Goal: Navigation & Orientation: Find specific page/section

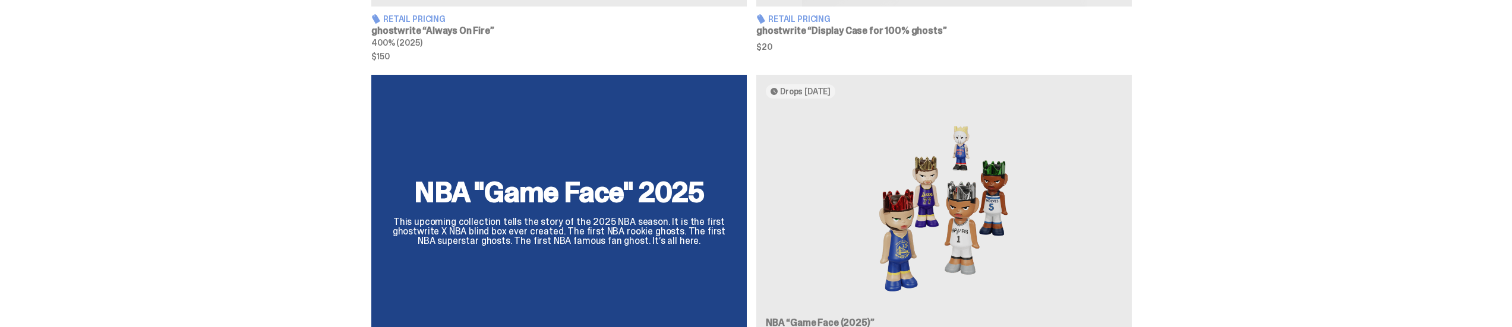
scroll to position [951, 0]
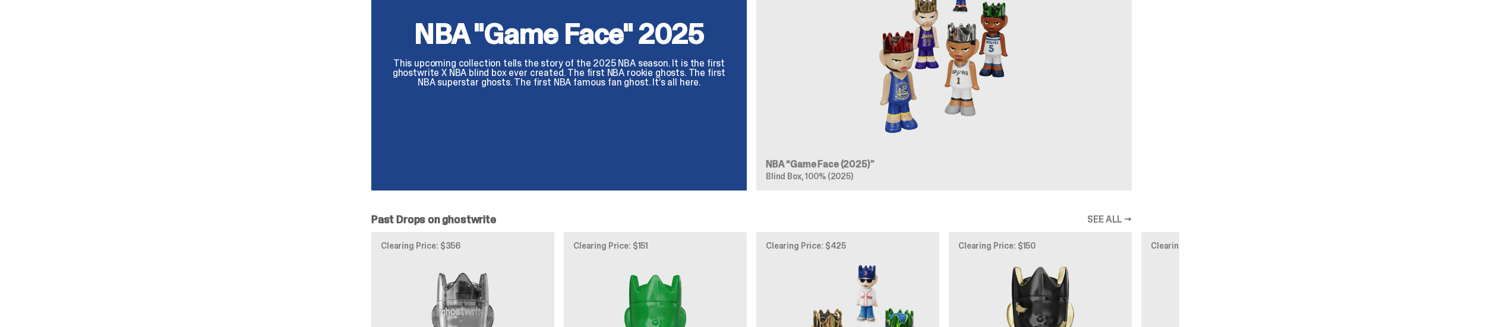
click at [616, 53] on div "NBA "Game Face" 2025 This upcoming collection tells the story of the 2025 NBA s…" at bounding box center [752, 58] width 856 height 284
click at [887, 84] on div "NBA "Game Face" 2025 This upcoming collection tells the story of the 2025 NBA s…" at bounding box center [752, 58] width 856 height 284
click at [663, 77] on div "NBA "Game Face" 2025 This upcoming collection tells the story of the 2025 NBA s…" at bounding box center [752, 58] width 856 height 284
click at [1105, 127] on div "NBA "Game Face" 2025 This upcoming collection tells the story of the 2025 NBA s…" at bounding box center [752, 58] width 856 height 284
click at [956, 115] on div "NBA "Game Face" 2025 This upcoming collection tells the story of the 2025 NBA s…" at bounding box center [752, 58] width 856 height 284
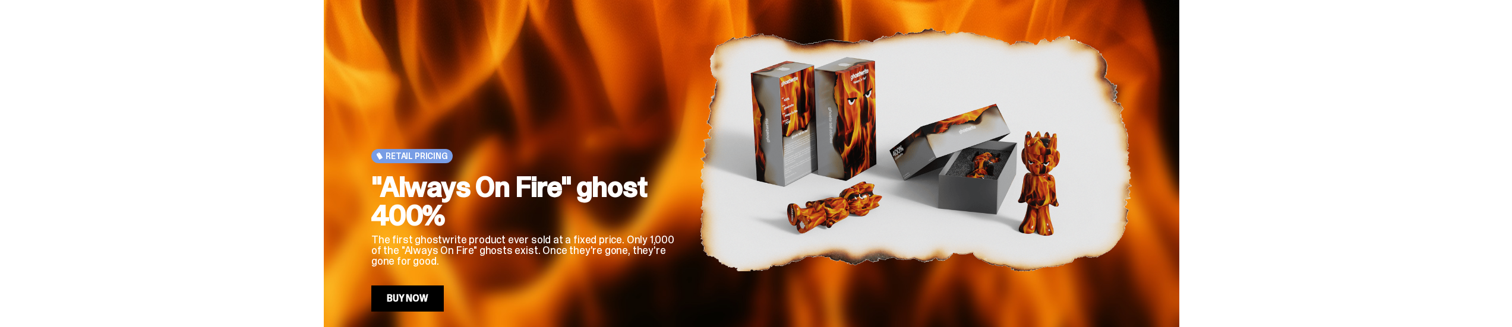
scroll to position [0, 0]
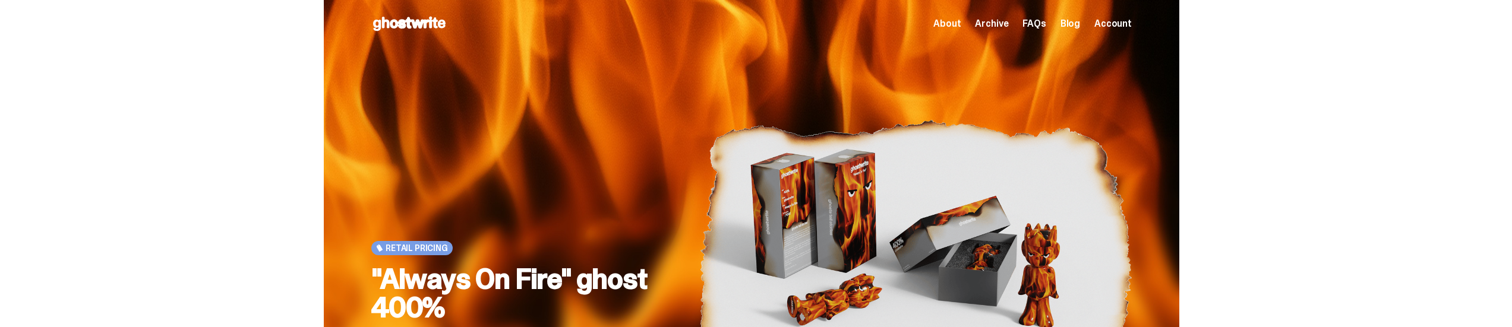
click at [1008, 20] on span "Archive" at bounding box center [991, 24] width 33 height 10
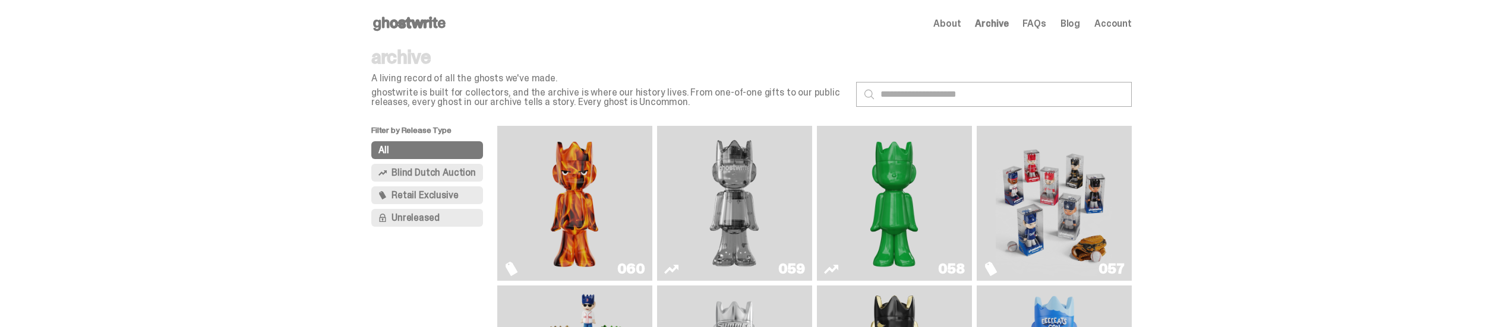
click at [961, 27] on span "About" at bounding box center [947, 24] width 27 height 10
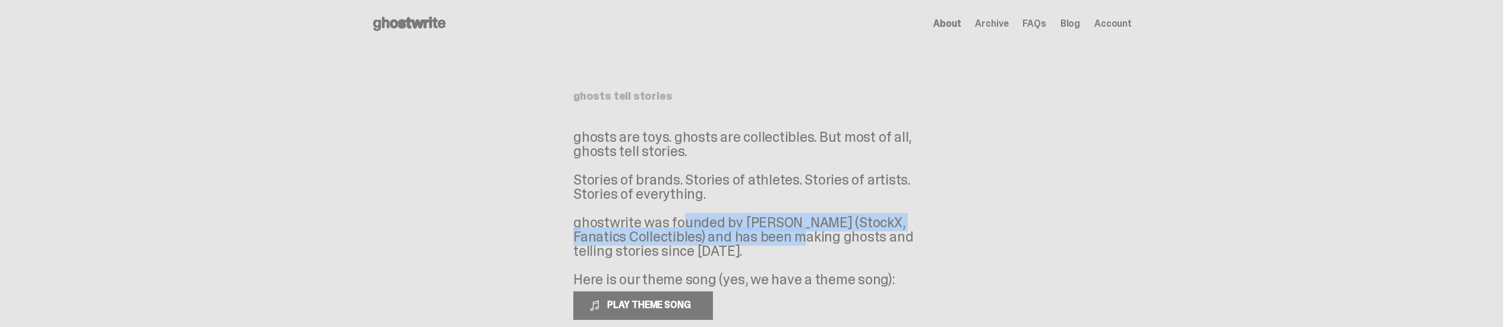
drag, startPoint x: 619, startPoint y: 220, endPoint x: 696, endPoint y: 233, distance: 77.8
click at [696, 233] on p "ghosts are toys. ghosts are collectibles. But most of all, ghosts tell stories.…" at bounding box center [751, 208] width 357 height 157
drag, startPoint x: 687, startPoint y: 153, endPoint x: 687, endPoint y: 206, distance: 52.9
click at [687, 206] on p "ghosts are toys. ghosts are collectibles. But most of all, ghosts tell stories.…" at bounding box center [751, 208] width 357 height 157
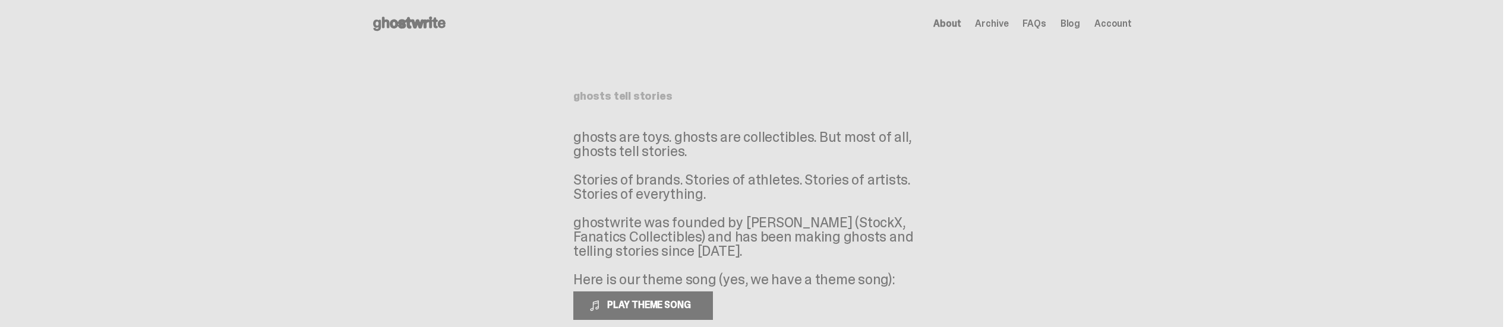
click at [961, 17] on div "About Archive FAQs Blog Account" at bounding box center [1033, 24] width 198 height 14
click at [1002, 23] on span "Archive" at bounding box center [991, 24] width 33 height 10
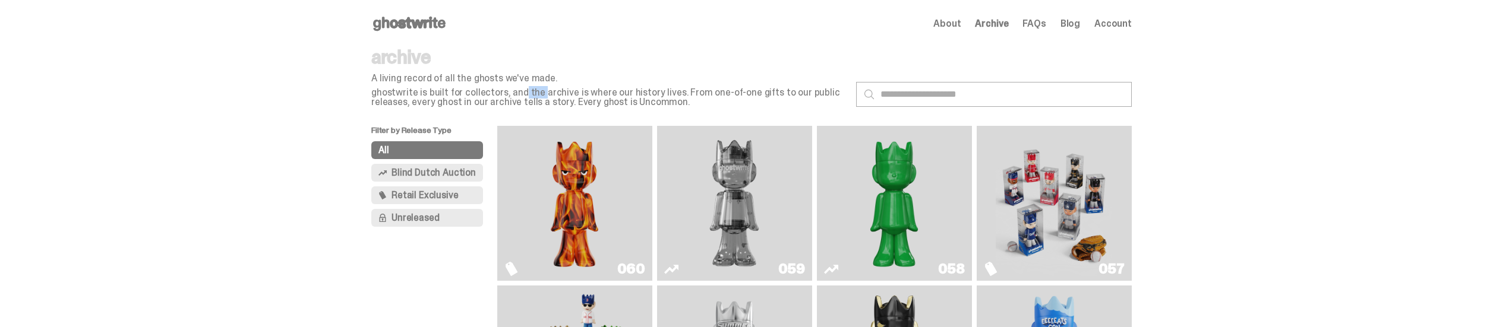
drag, startPoint x: 480, startPoint y: 96, endPoint x: 500, endPoint y: 95, distance: 20.2
click at [500, 95] on p "ghostwrite is built for collectors, and the archive is where our history lives.…" at bounding box center [608, 97] width 475 height 19
click at [417, 200] on span "Retail Exclusive" at bounding box center [425, 196] width 67 height 10
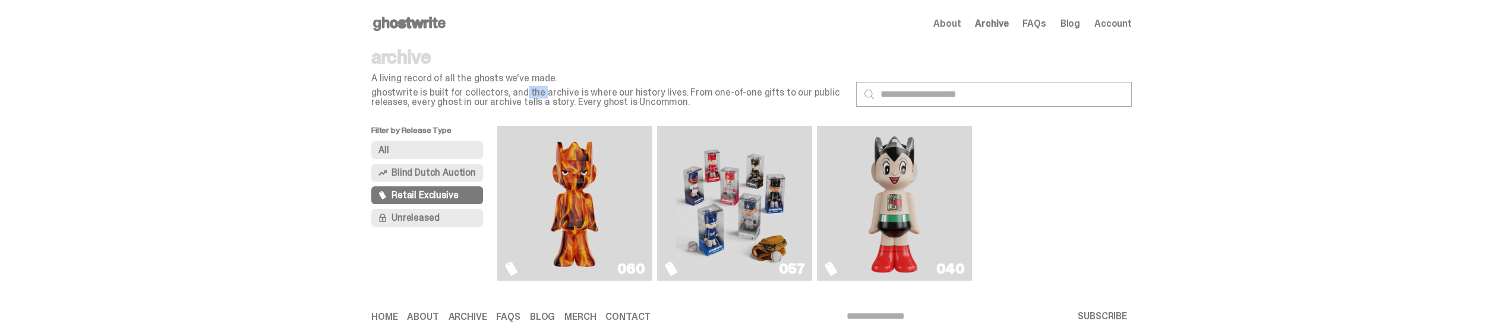
click at [437, 153] on button "All" at bounding box center [427, 150] width 112 height 18
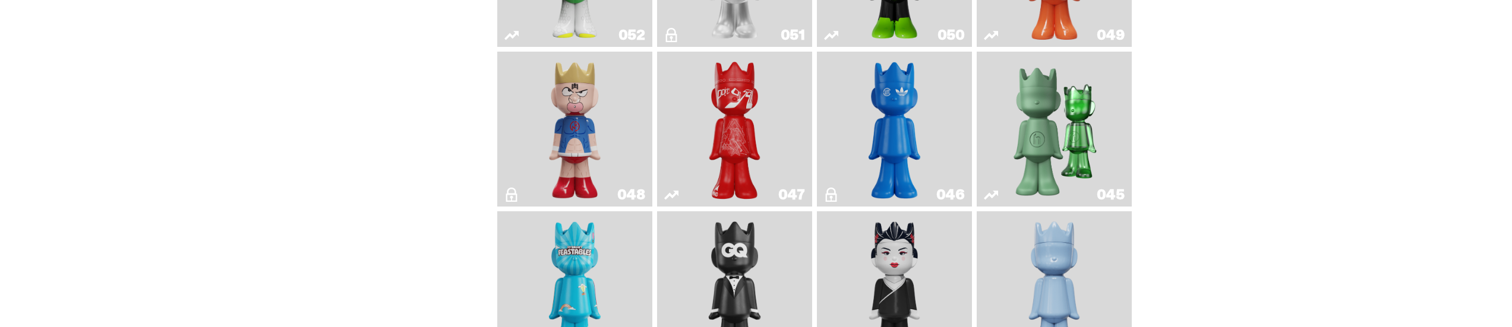
scroll to position [396, 0]
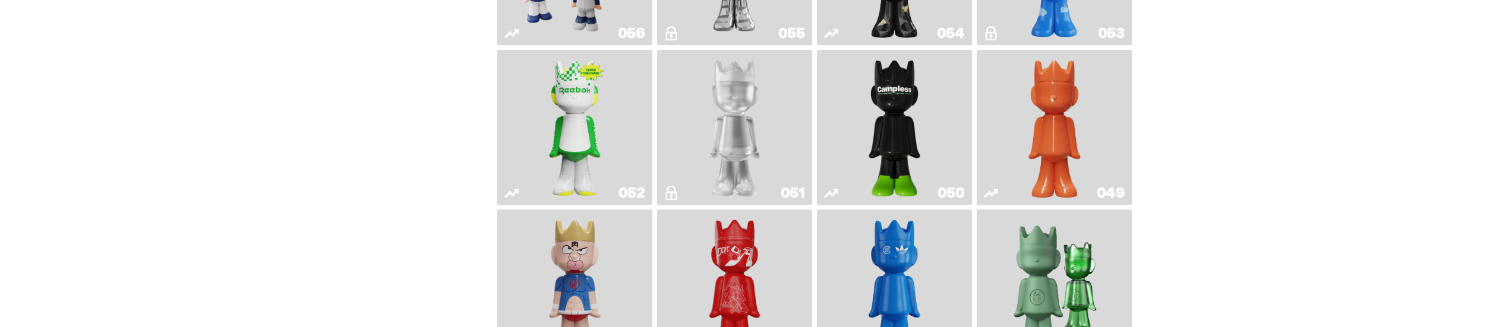
click at [730, 141] on img "LLLoyalty" at bounding box center [735, 128] width 63 height 146
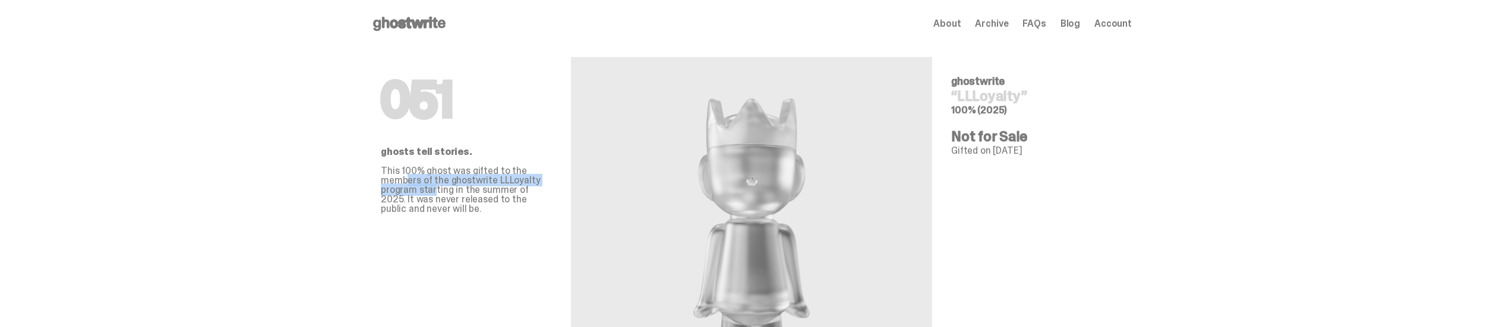
drag, startPoint x: 411, startPoint y: 181, endPoint x: 439, endPoint y: 191, distance: 29.1
click at [439, 191] on p "This 100% ghost was gifted to the members of the ghostwrite LLLoyalty program s…" at bounding box center [466, 190] width 171 height 48
click at [479, 184] on p "This 100% ghost was gifted to the members of the ghostwrite LLLoyalty program s…" at bounding box center [466, 190] width 171 height 48
drag, startPoint x: 443, startPoint y: 181, endPoint x: 454, endPoint y: 193, distance: 16.0
click at [454, 193] on p "This 100% ghost was gifted to the members of the ghostwrite LLLoyalty program s…" at bounding box center [466, 190] width 171 height 48
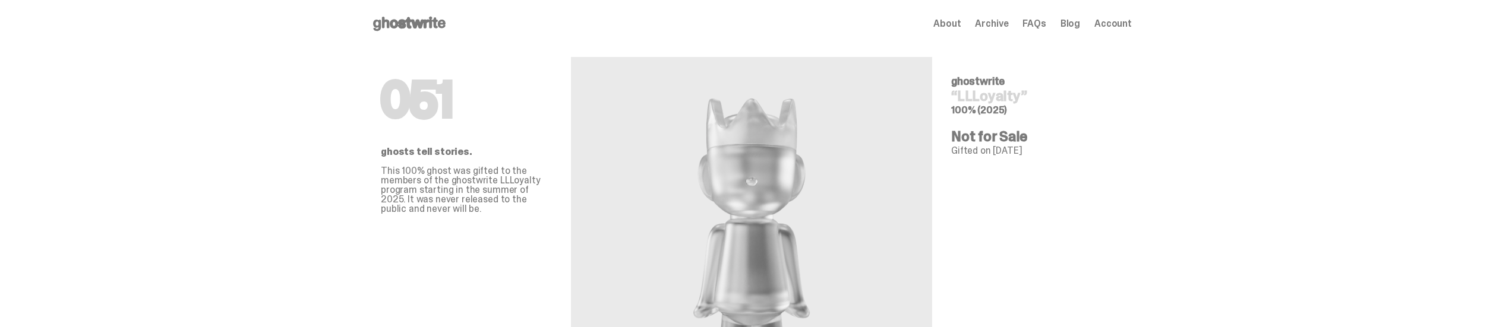
click at [483, 195] on p "This 100% ghost was gifted to the members of the ghostwrite LLLoyalty program s…" at bounding box center [466, 190] width 171 height 48
drag, startPoint x: 437, startPoint y: 179, endPoint x: 442, endPoint y: 193, distance: 14.5
click at [442, 193] on p "This 100% ghost was gifted to the members of the ghostwrite LLLoyalty program s…" at bounding box center [466, 190] width 171 height 48
click at [518, 204] on p "This 100% ghost was gifted to the members of the ghostwrite LLLoyalty program s…" at bounding box center [466, 190] width 171 height 48
drag, startPoint x: 446, startPoint y: 182, endPoint x: 459, endPoint y: 194, distance: 17.7
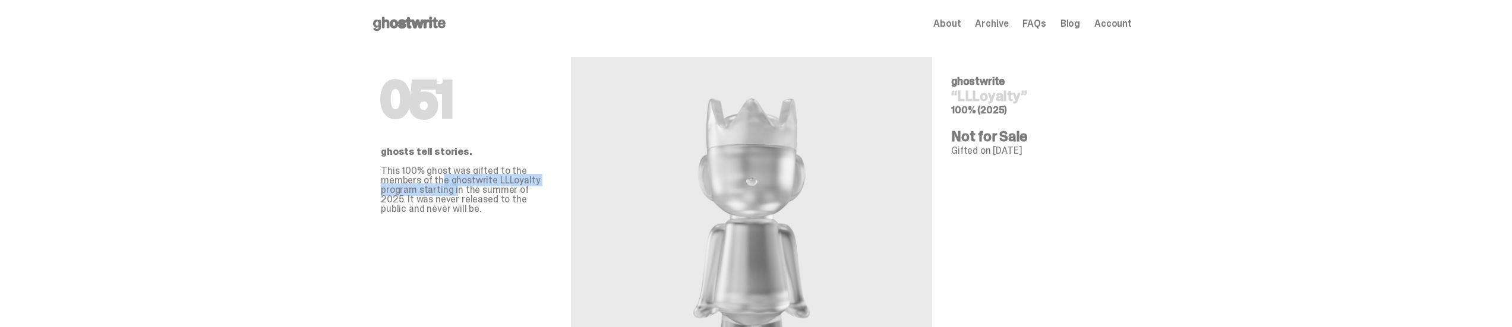
click at [459, 194] on p "This 100% ghost was gifted to the members of the ghostwrite LLLoyalty program s…" at bounding box center [466, 190] width 171 height 48
click at [1118, 21] on span "Account" at bounding box center [1113, 24] width 37 height 10
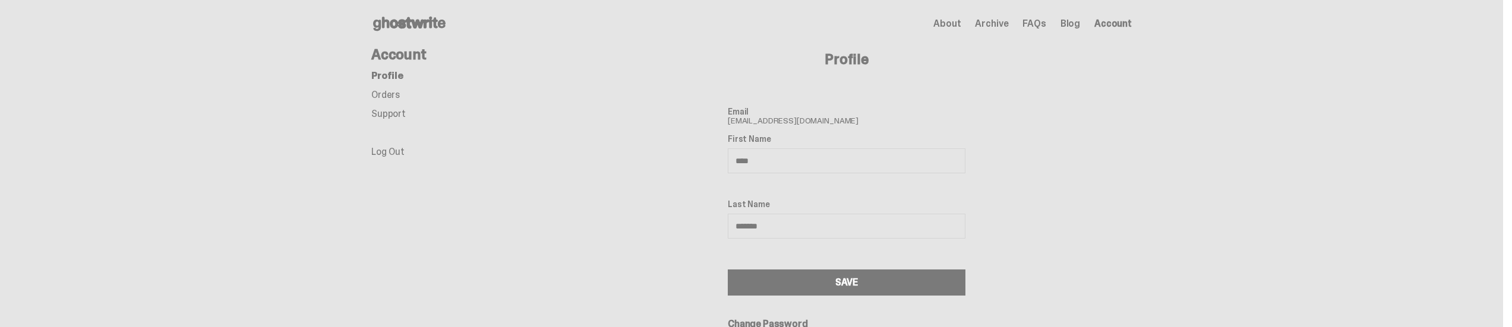
click at [381, 97] on link "Orders" at bounding box center [385, 95] width 29 height 12
click at [1046, 19] on span "FAQs" at bounding box center [1034, 24] width 23 height 10
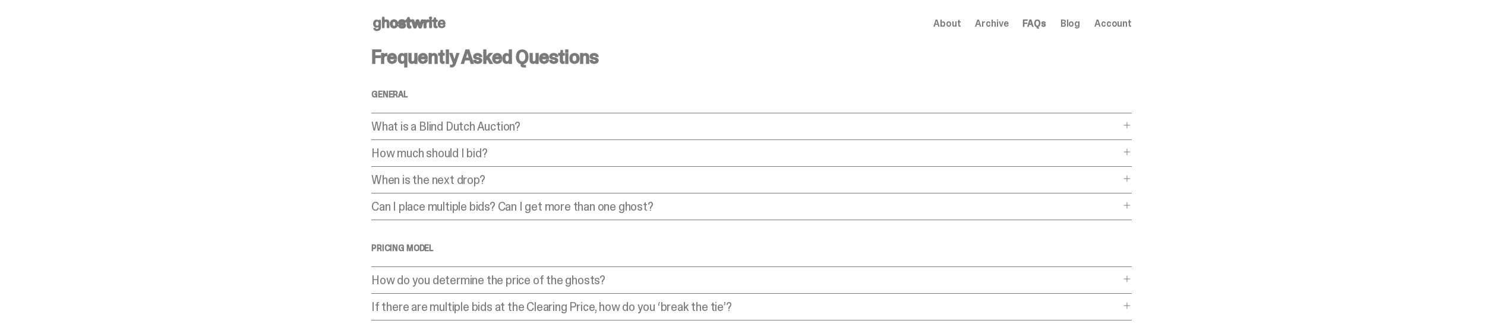
click at [948, 25] on span "About" at bounding box center [947, 24] width 27 height 10
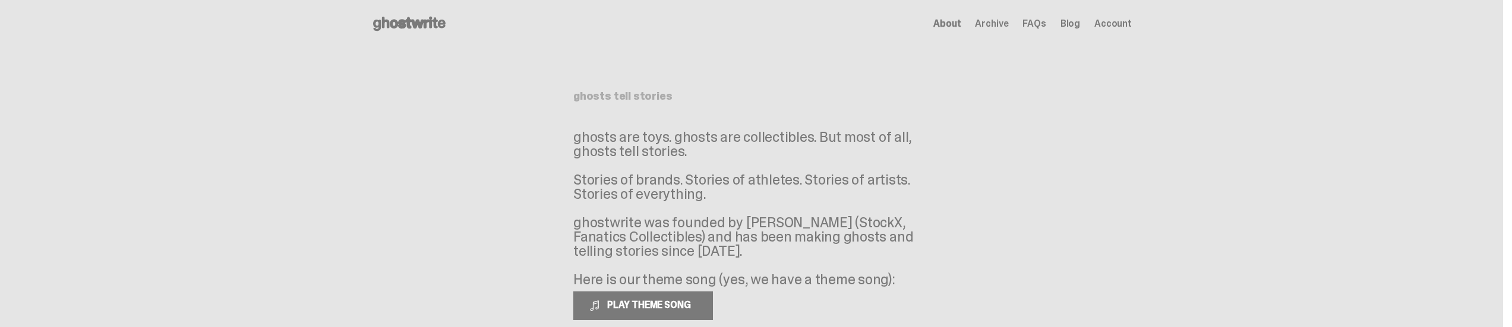
click at [991, 20] on span "Archive" at bounding box center [991, 24] width 33 height 10
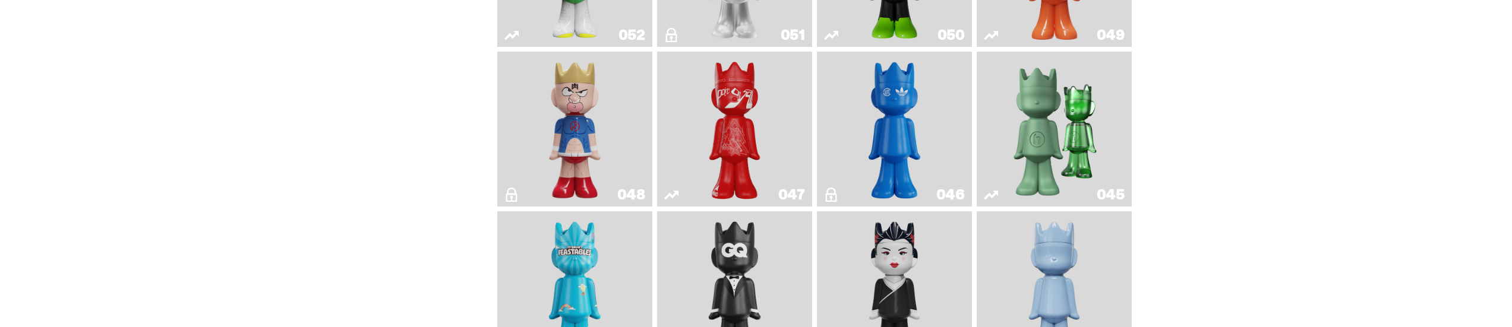
scroll to position [396, 0]
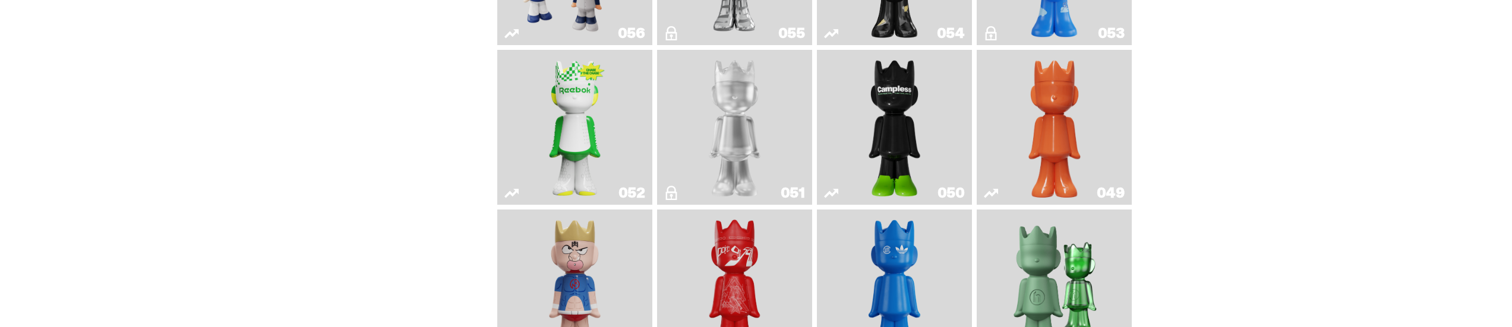
click at [745, 114] on img "LLLoyalty" at bounding box center [735, 128] width 63 height 146
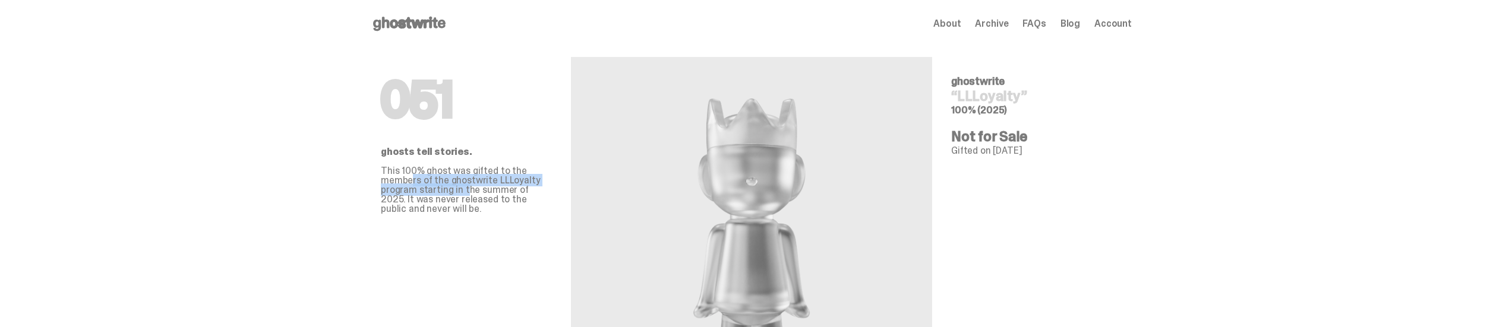
drag, startPoint x: 418, startPoint y: 182, endPoint x: 466, endPoint y: 187, distance: 49.0
click at [466, 187] on p "This 100% ghost was gifted to the members of the ghostwrite LLLoyalty program s…" at bounding box center [466, 190] width 171 height 48
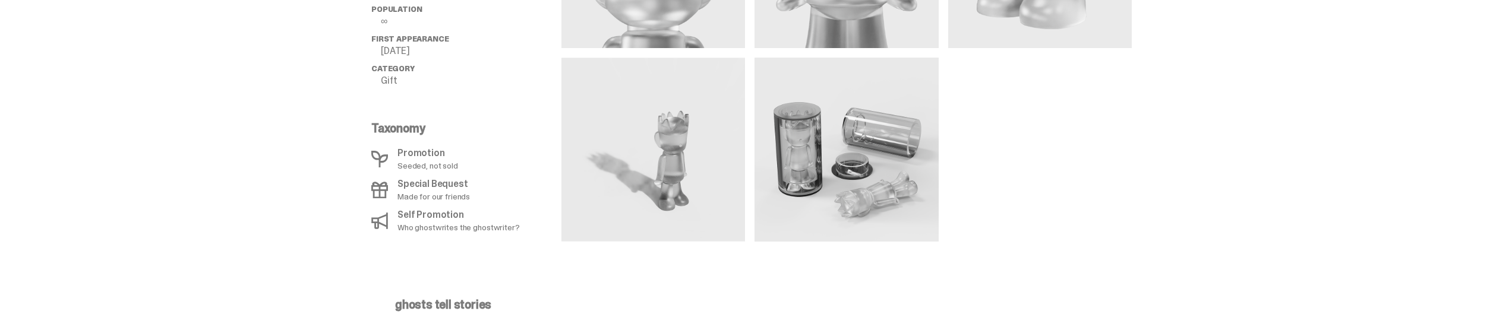
scroll to position [792, 0]
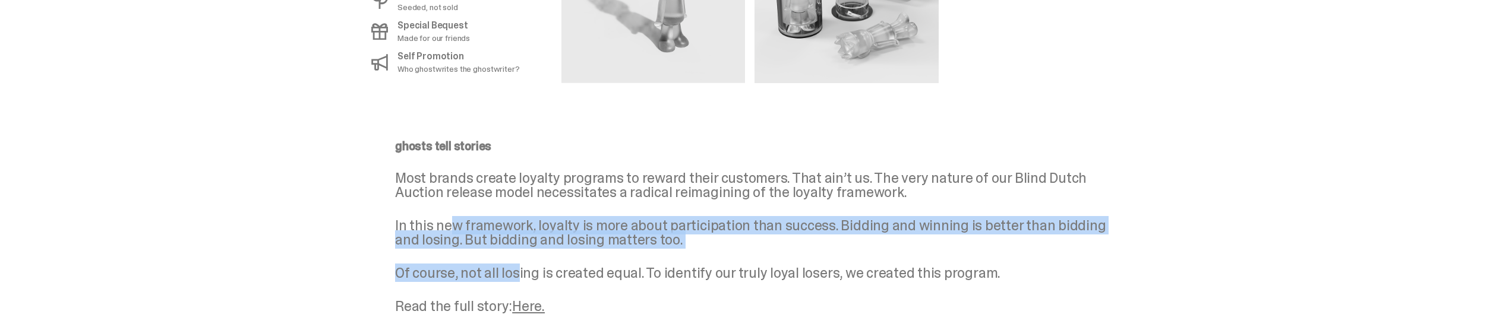
drag, startPoint x: 456, startPoint y: 203, endPoint x: 519, endPoint y: 250, distance: 78.2
click at [519, 250] on div "ghosts tell stories Most brands create loyalty programs to reward their custome…" at bounding box center [751, 227] width 713 height 174
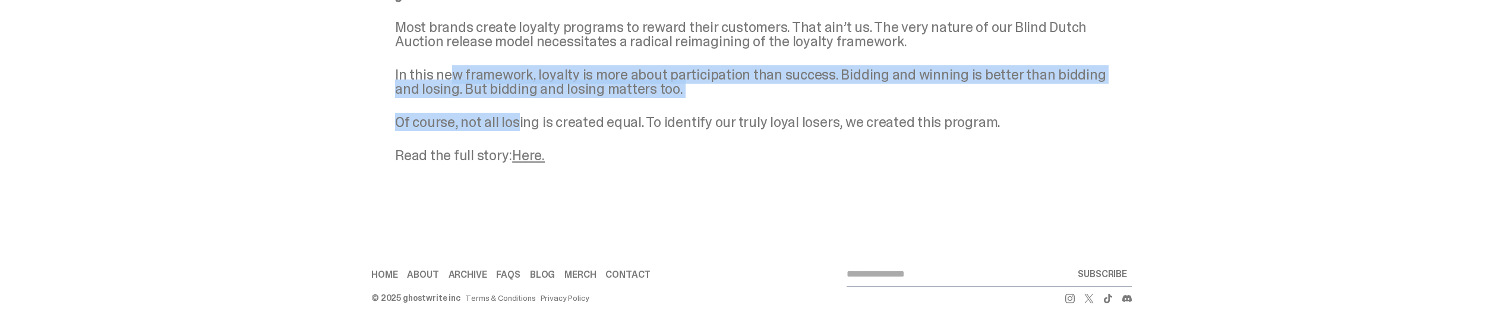
click at [538, 160] on link "Here." at bounding box center [528, 155] width 33 height 18
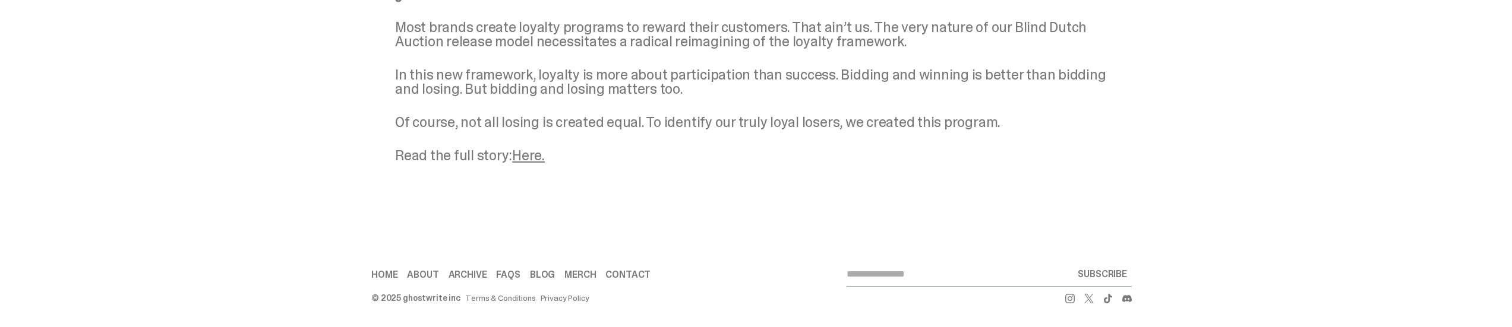
drag, startPoint x: 1112, startPoint y: 151, endPoint x: 1103, endPoint y: 152, distance: 8.9
click at [1108, 151] on p "Read the full story: Here." at bounding box center [751, 156] width 713 height 14
click at [542, 154] on link "Here." at bounding box center [528, 155] width 33 height 18
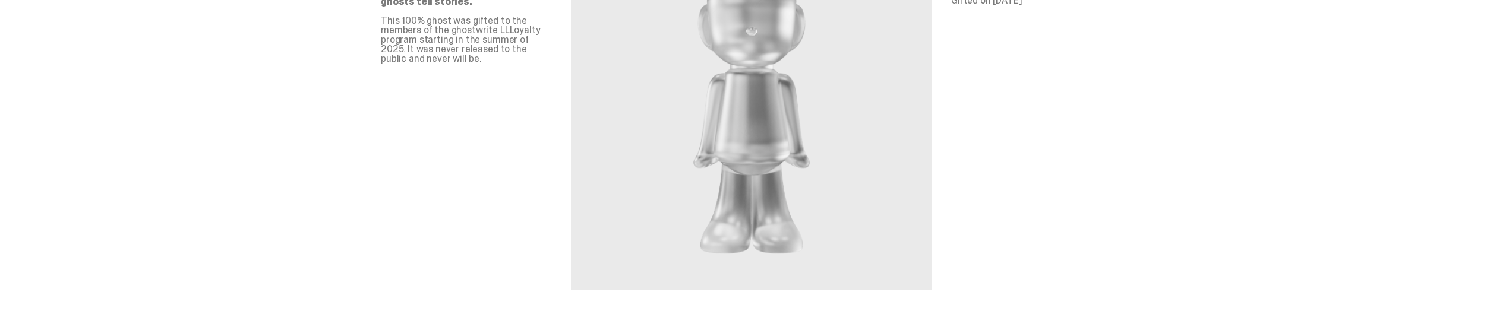
scroll to position [0, 0]
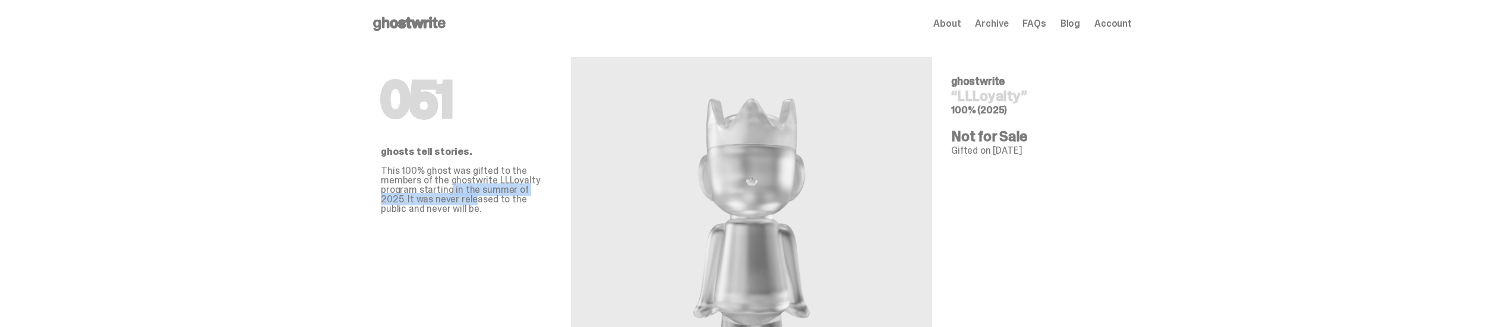
drag, startPoint x: 452, startPoint y: 187, endPoint x: 453, endPoint y: 199, distance: 11.9
click at [453, 199] on p "This 100% ghost was gifted to the members of the ghostwrite LLLoyalty program s…" at bounding box center [466, 190] width 171 height 48
click at [436, 17] on icon at bounding box center [409, 23] width 76 height 19
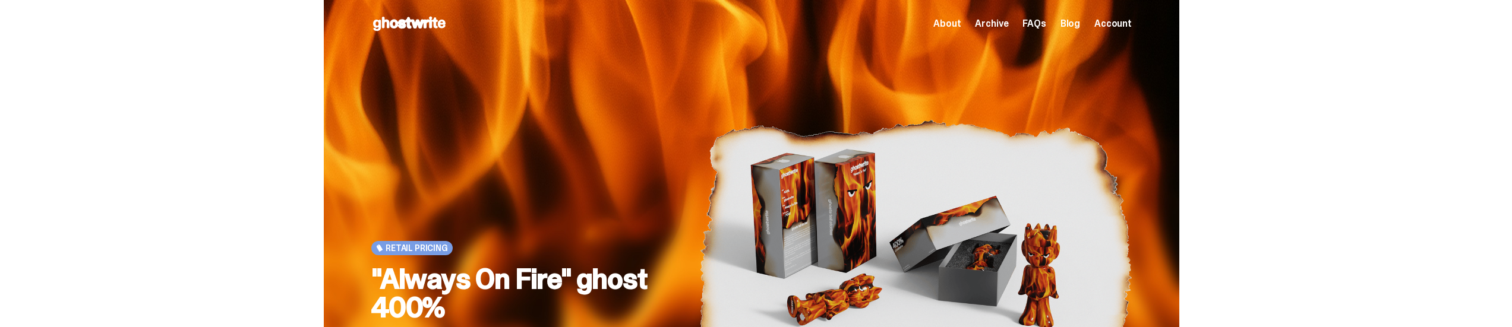
click at [998, 20] on span "Archive" at bounding box center [991, 24] width 33 height 10
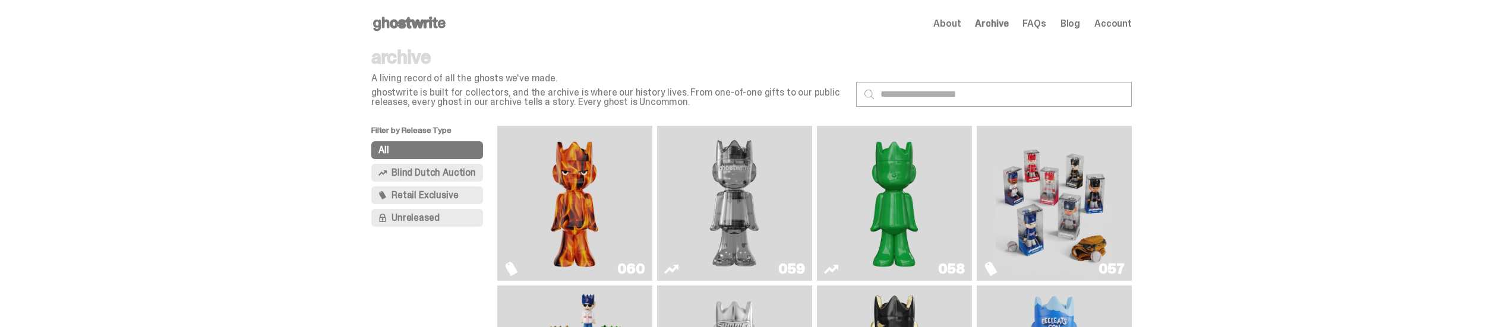
click at [431, 219] on span "Unreleased" at bounding box center [416, 218] width 48 height 10
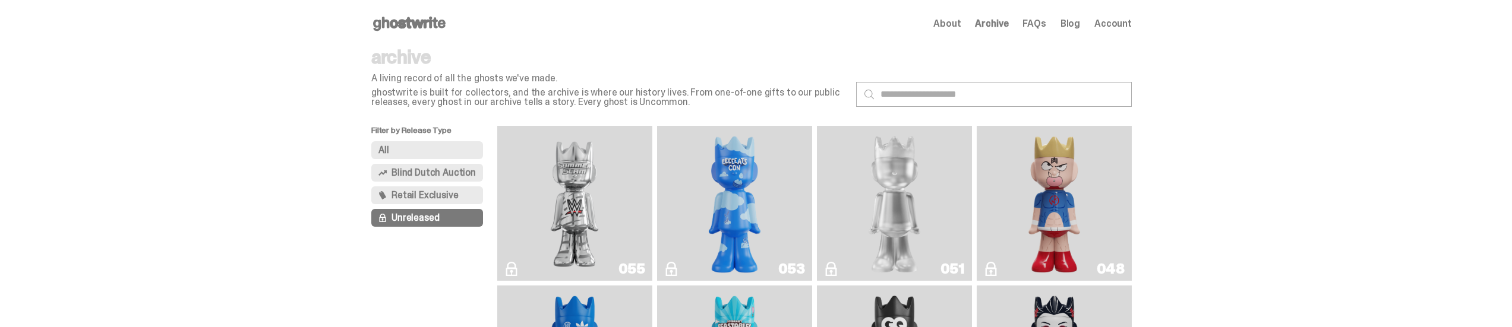
click at [434, 191] on span "Retail Exclusive" at bounding box center [425, 196] width 67 height 10
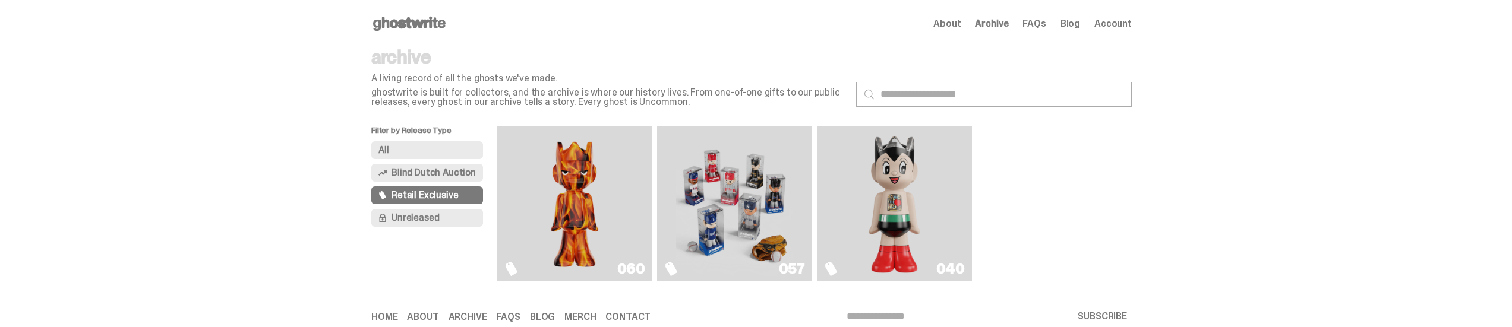
click at [439, 169] on span "Blind Dutch Auction" at bounding box center [434, 173] width 84 height 10
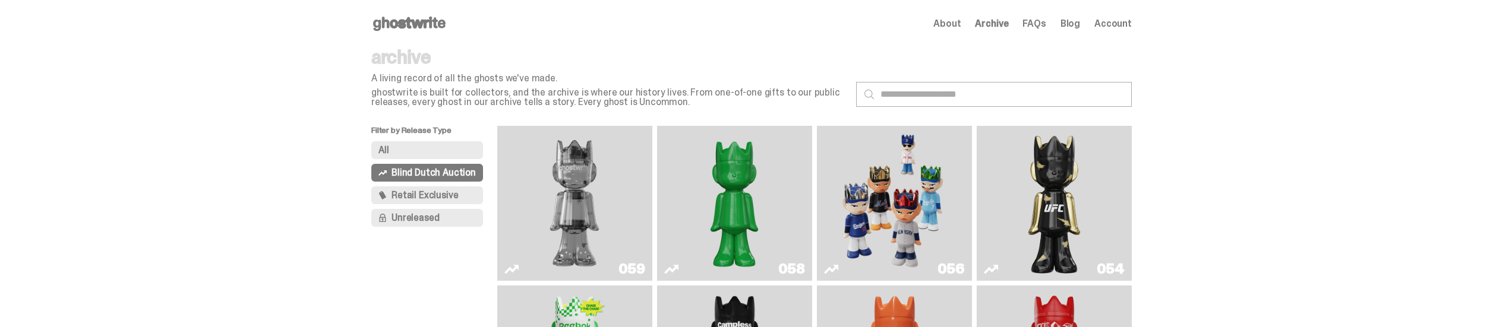
click at [439, 192] on span "Retail Exclusive" at bounding box center [425, 196] width 67 height 10
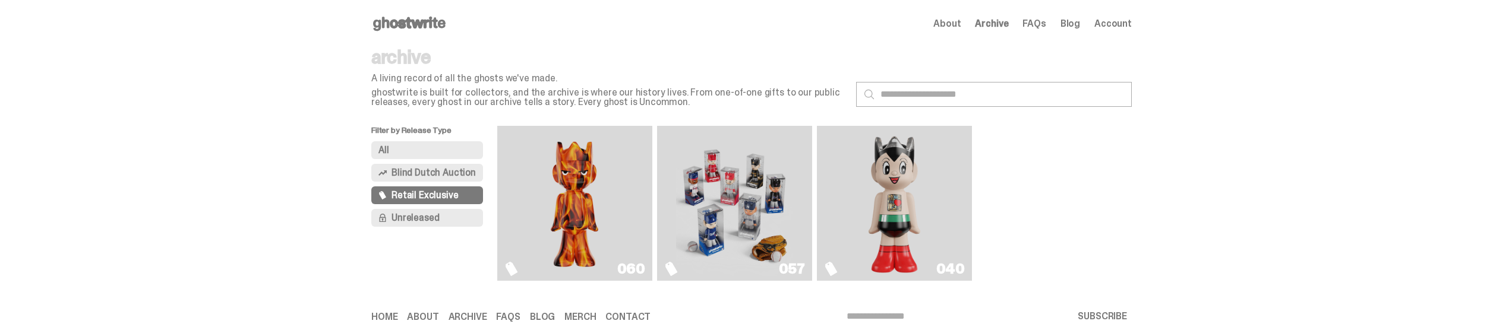
click at [1130, 26] on span "Account" at bounding box center [1113, 24] width 37 height 10
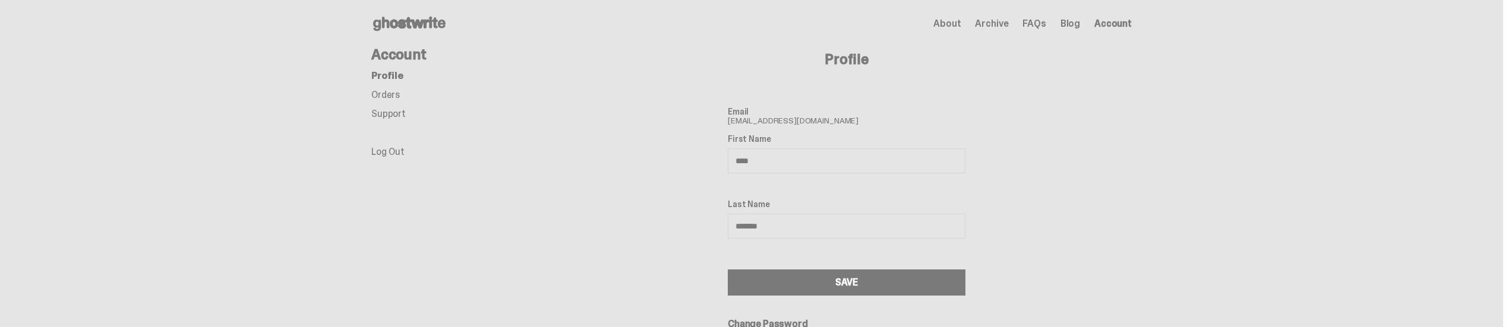
click at [391, 93] on link "Orders" at bounding box center [385, 95] width 29 height 12
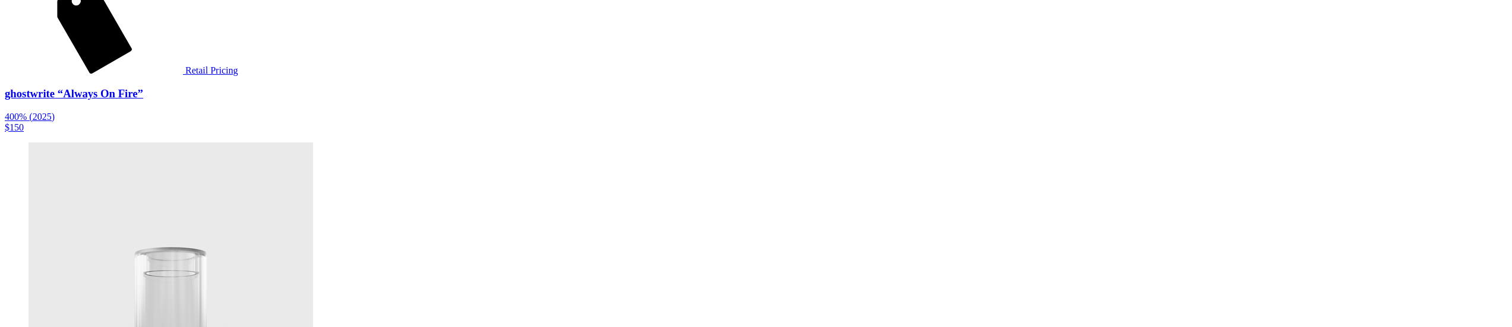
scroll to position [1398, 0]
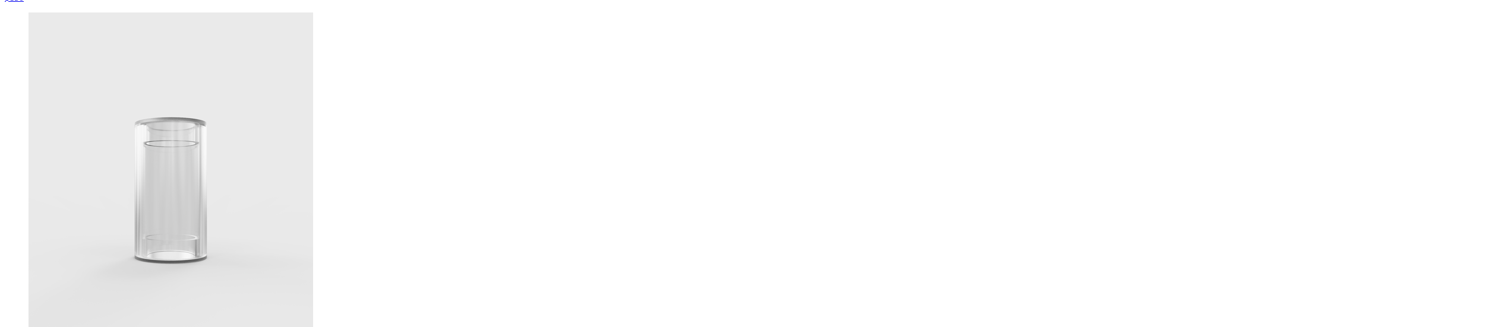
drag, startPoint x: 639, startPoint y: 165, endPoint x: 649, endPoint y: 182, distance: 20.5
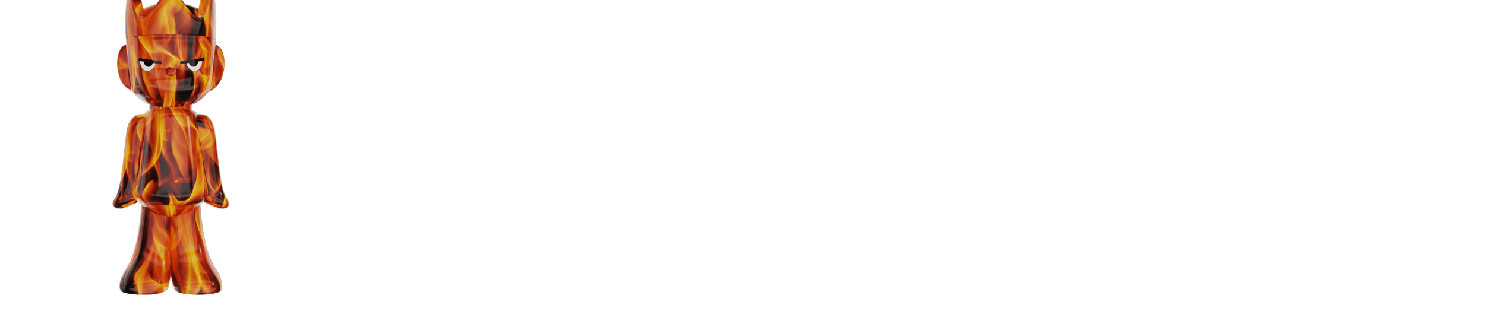
scroll to position [764, 0]
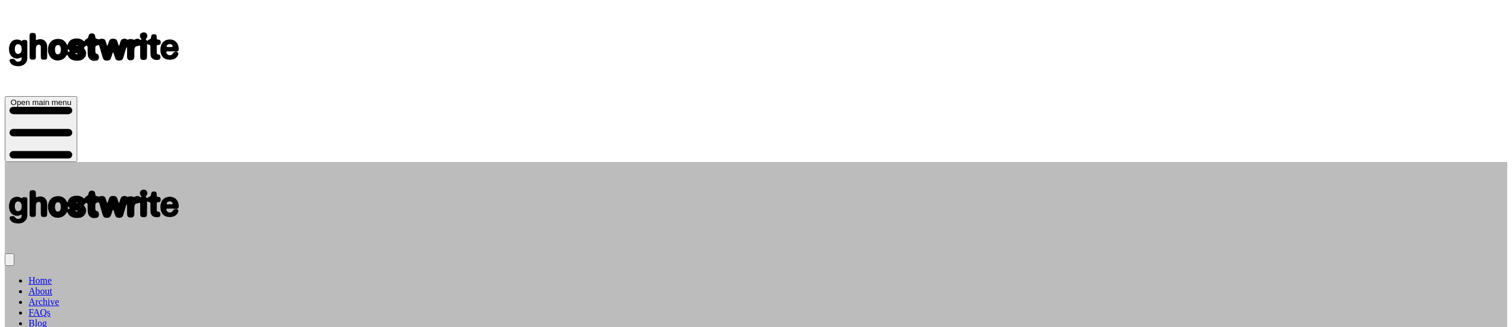
scroll to position [0, 0]
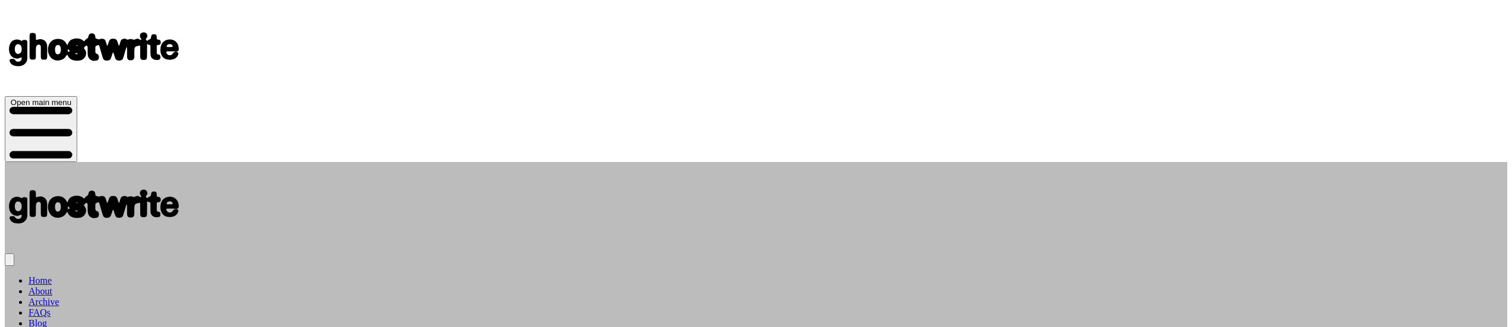
click at [179, 32] on use at bounding box center [94, 49] width 170 height 34
